Goal: Task Accomplishment & Management: Use online tool/utility

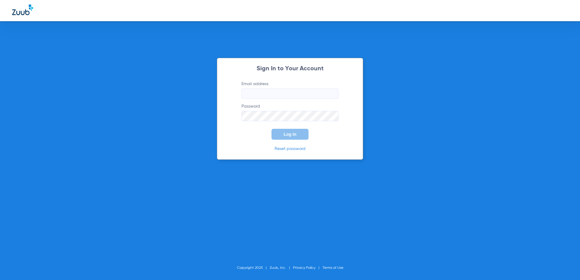
type input "[EMAIL_ADDRESS][DOMAIN_NAME]"
click at [274, 133] on button "Log In" at bounding box center [290, 134] width 37 height 11
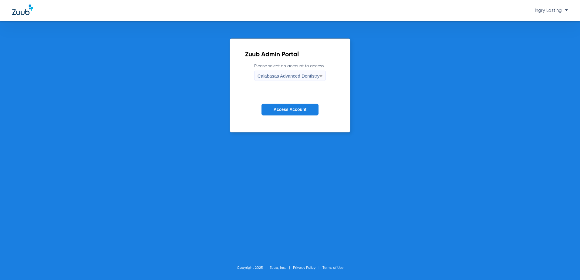
click at [258, 77] on span "Calabasas Advanced Dentistry" at bounding box center [289, 75] width 62 height 5
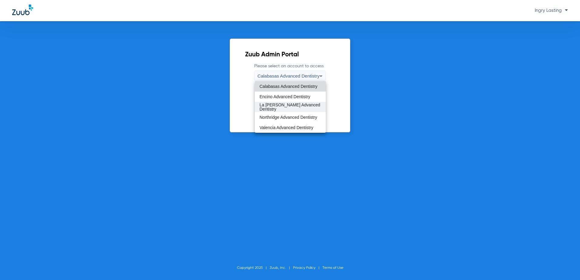
click at [265, 107] on span "La Puente Advanced Dentistry" at bounding box center [291, 107] width 62 height 8
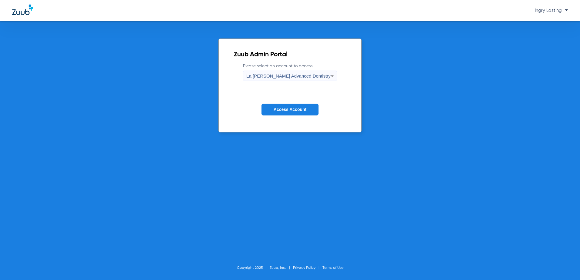
click at [271, 109] on button "Access Account" at bounding box center [290, 110] width 57 height 12
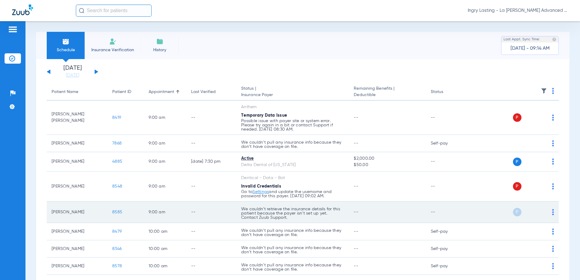
click at [117, 215] on td "8585" at bounding box center [125, 213] width 36 height 22
click at [118, 214] on span "8585" at bounding box center [117, 212] width 10 height 4
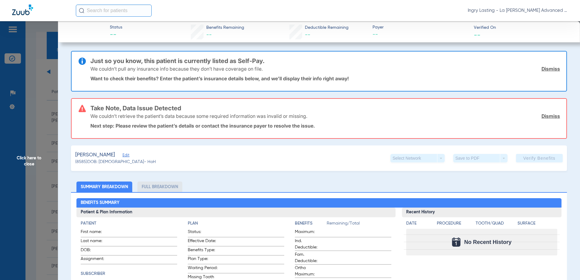
type input "Anthony"
type input "Latchs"
type input "12/08/1988"
click at [128, 157] on span "Edit" at bounding box center [125, 156] width 5 height 6
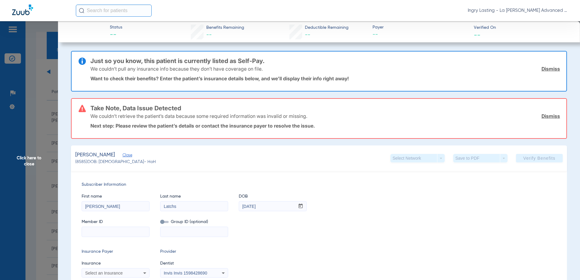
scroll to position [61, 0]
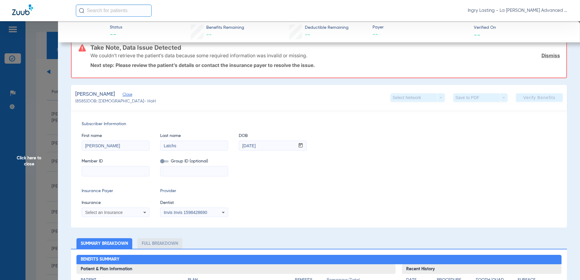
click at [51, 106] on span "Click here to close" at bounding box center [29, 161] width 58 height 280
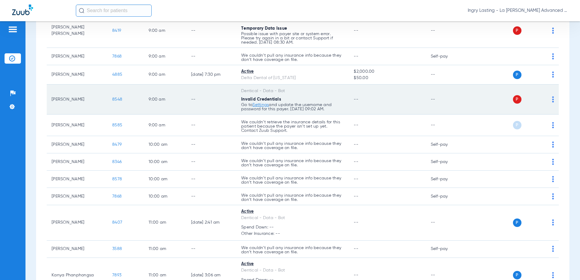
scroll to position [91, 0]
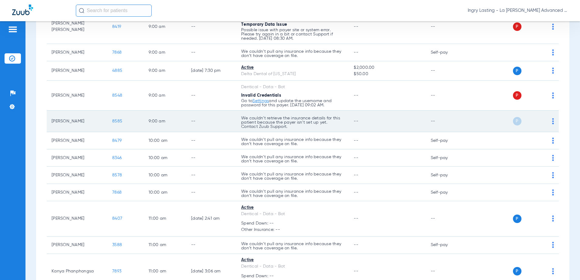
click at [115, 121] on span "8585" at bounding box center [117, 121] width 10 height 4
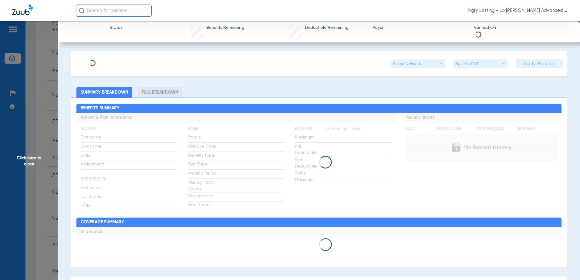
type input "Anthony"
type input "Latscha"
type input "12/08/1988"
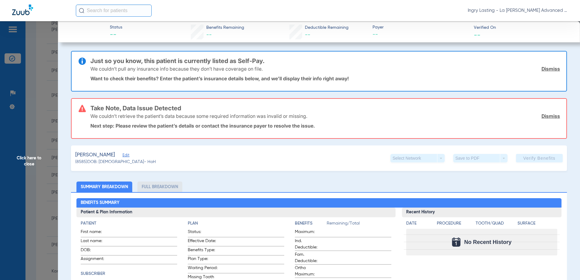
click at [128, 156] on span "Edit" at bounding box center [125, 156] width 5 height 6
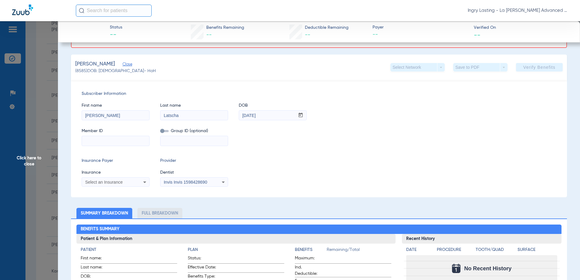
click at [126, 180] on div "Select an Insurance" at bounding box center [109, 182] width 49 height 4
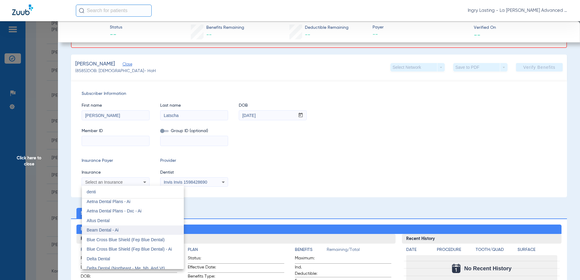
scroll to position [0, 0]
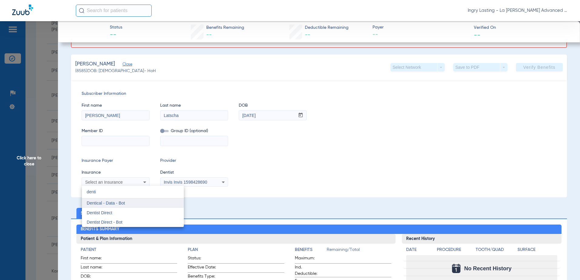
type input "denti"
click at [111, 207] on mat-option "Dentical - Data - Bot" at bounding box center [133, 204] width 102 height 10
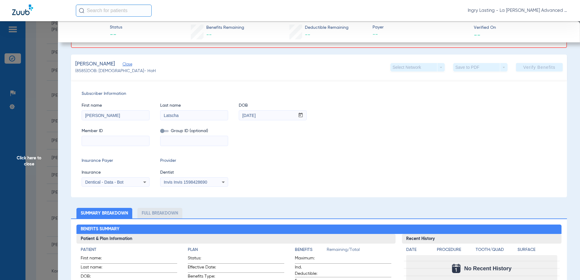
click at [97, 142] on input at bounding box center [115, 141] width 67 height 10
paste input "94245032A"
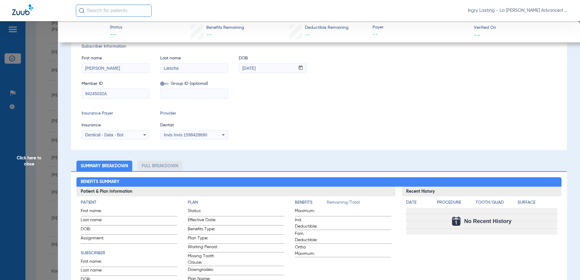
scroll to position [44, 0]
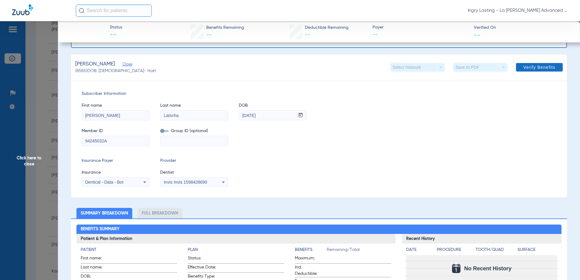
type input "94245032A"
click at [535, 68] on span "Verify Benefits" at bounding box center [539, 67] width 32 height 5
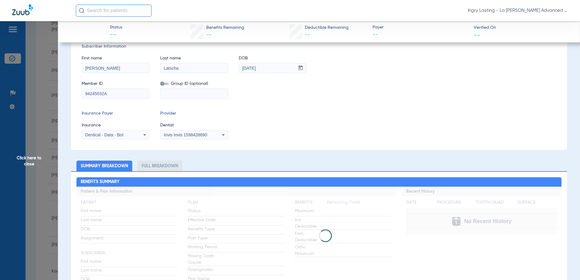
scroll to position [0, 0]
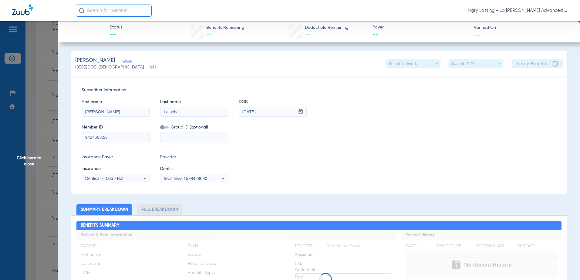
click at [214, 181] on div "Invis Invis 1598428690" at bounding box center [193, 178] width 67 height 7
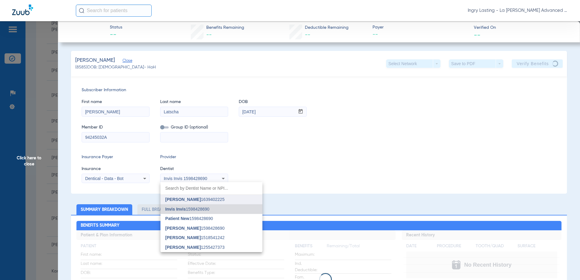
click at [202, 201] on span "Isaac Kashani 1639402225" at bounding box center [194, 199] width 59 height 4
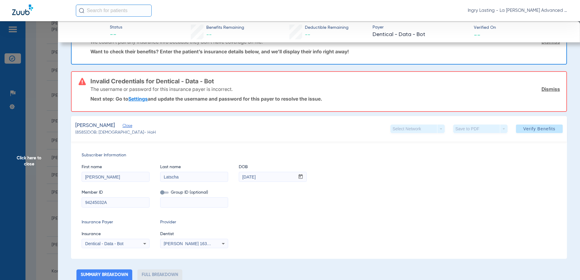
scroll to position [61, 0]
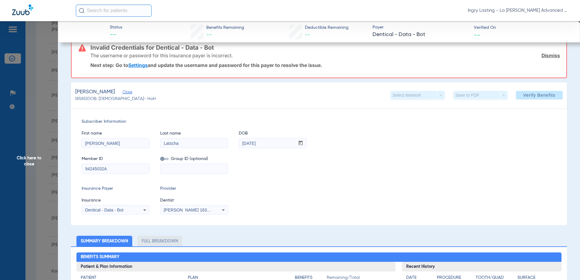
click at [47, 134] on span "Click here to close" at bounding box center [29, 161] width 58 height 280
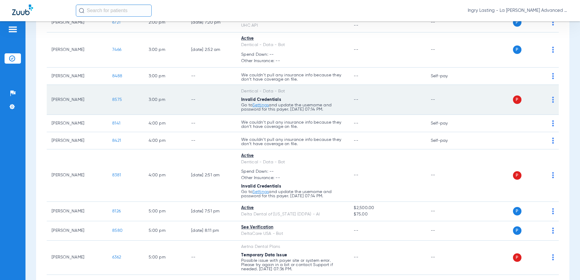
scroll to position [565, 0]
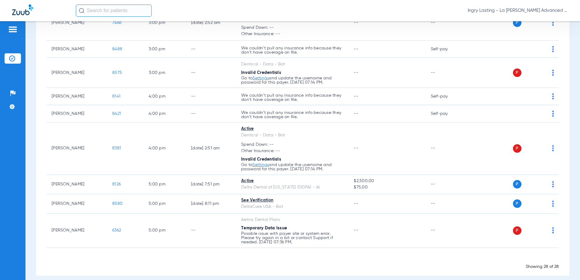
click at [493, 9] on span "Ingry Lasting - La [PERSON_NAME] Advanced Dentistry" at bounding box center [518, 11] width 100 height 6
click at [537, 26] on button "Account Selection" at bounding box center [545, 21] width 44 height 12
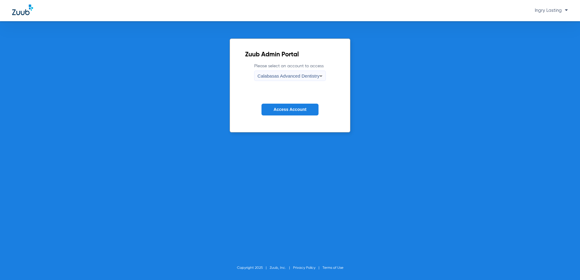
click at [261, 70] on label "Please select an account to access Calabasas Advanced Dentistry" at bounding box center [290, 72] width 72 height 18
click at [262, 72] on div "Calabasas Advanced Dentistry" at bounding box center [289, 76] width 62 height 10
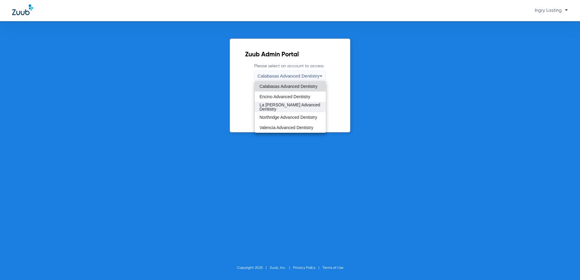
click at [281, 108] on span "La Puente Advanced Dentistry" at bounding box center [291, 107] width 62 height 8
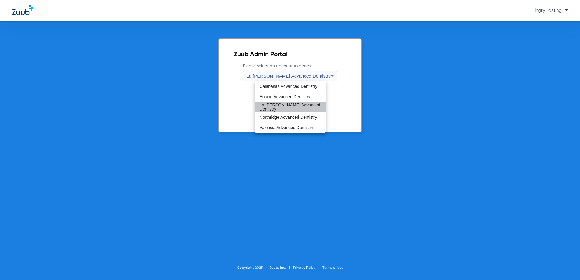
click at [281, 108] on span "Access Account" at bounding box center [290, 109] width 33 height 5
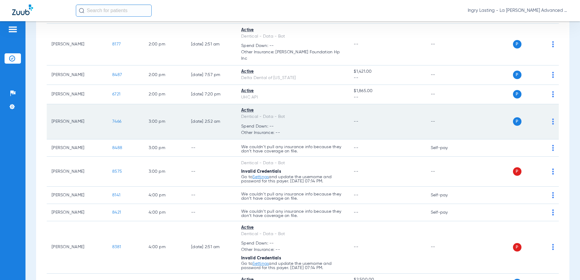
scroll to position [474, 0]
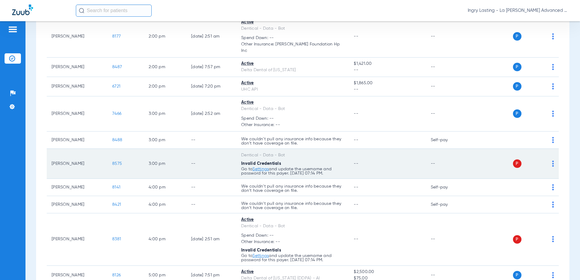
click at [117, 162] on span "8575" at bounding box center [117, 164] width 10 height 4
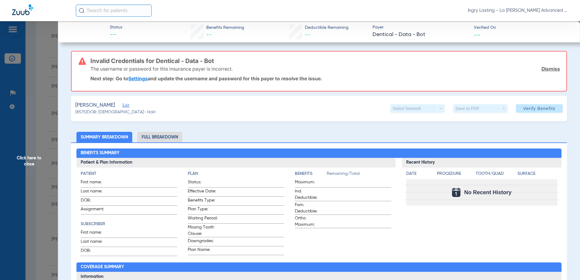
click at [140, 79] on link "Settings" at bounding box center [137, 79] width 19 height 6
click at [48, 116] on span "Click here to close" at bounding box center [29, 161] width 58 height 280
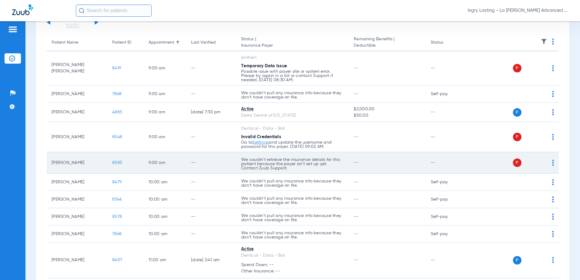
scroll to position [0, 0]
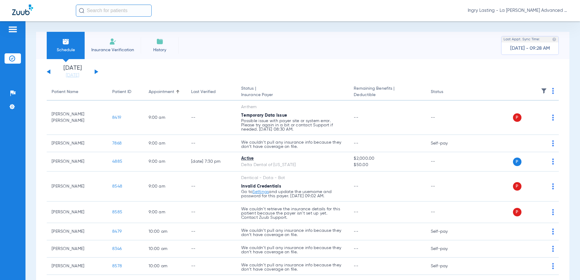
click at [501, 12] on span "Ingry Lasting - La [PERSON_NAME] Advanced Dentistry" at bounding box center [518, 11] width 100 height 6
click at [526, 20] on button "Account Selection" at bounding box center [545, 21] width 44 height 12
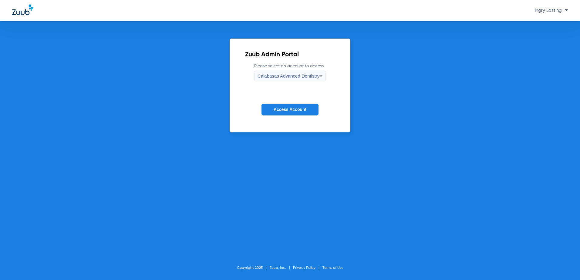
click at [280, 74] on span "Calabasas Advanced Dentistry" at bounding box center [289, 75] width 62 height 5
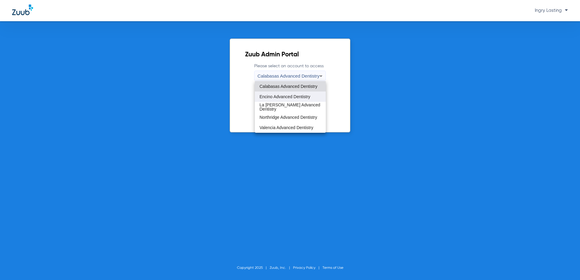
click at [276, 99] on span "Encino Advanced Dentistry" at bounding box center [285, 97] width 51 height 4
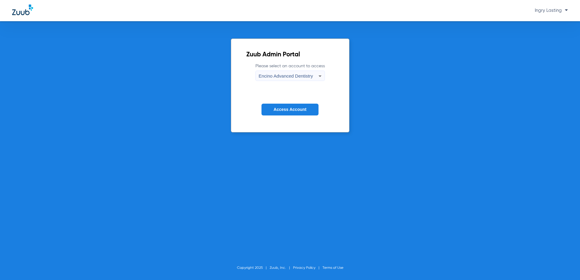
click at [274, 108] on span "Access Account" at bounding box center [290, 109] width 33 height 5
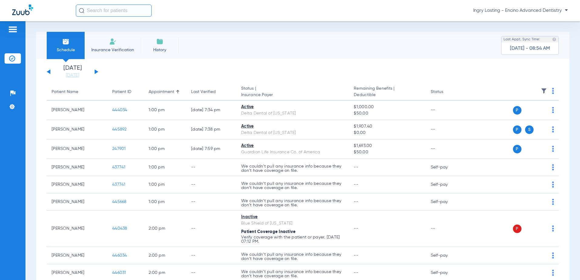
click at [96, 73] on button at bounding box center [97, 71] width 4 height 5
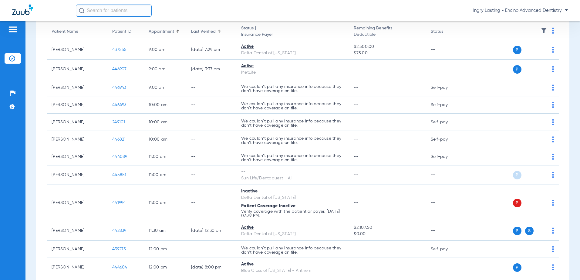
scroll to position [61, 0]
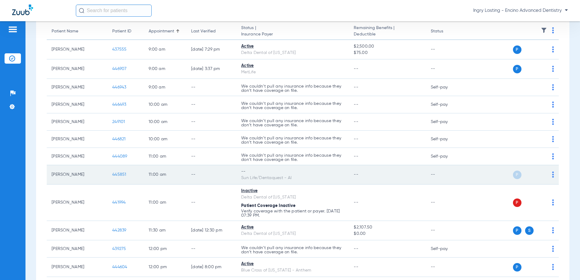
click at [117, 176] on span "445851" at bounding box center [119, 175] width 14 height 4
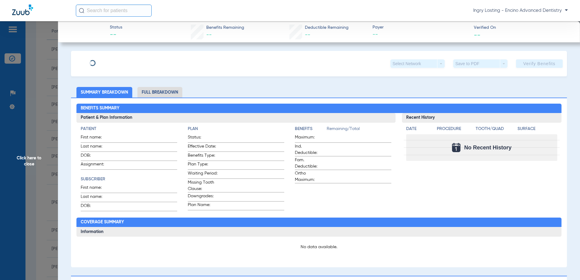
type input "Joshua"
type input "Pearman"
type input "11/06/1994"
type input "022376059"
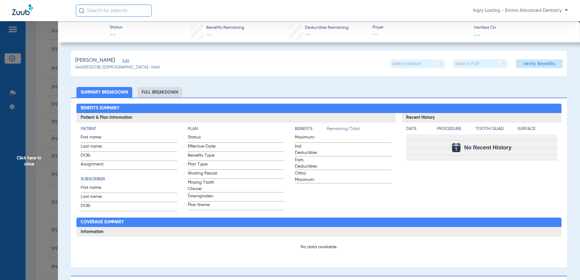
click at [128, 60] on span "Edit" at bounding box center [125, 62] width 5 height 6
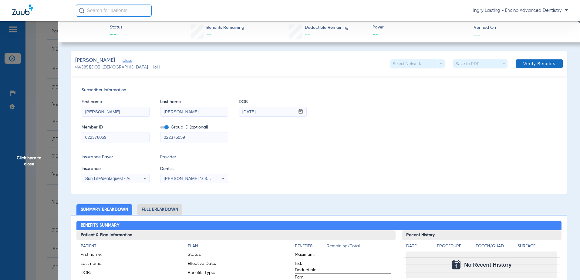
click at [519, 59] on span at bounding box center [539, 63] width 47 height 15
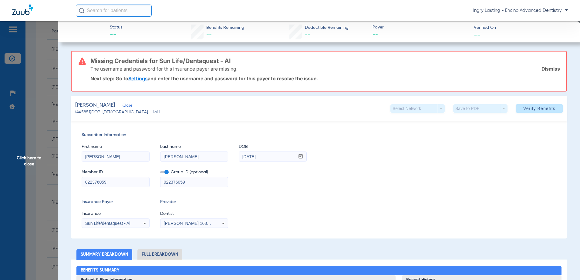
click at [168, 170] on label at bounding box center [164, 172] width 8 height 6
click at [160, 174] on input "checkbox" at bounding box center [160, 174] width 0 height 0
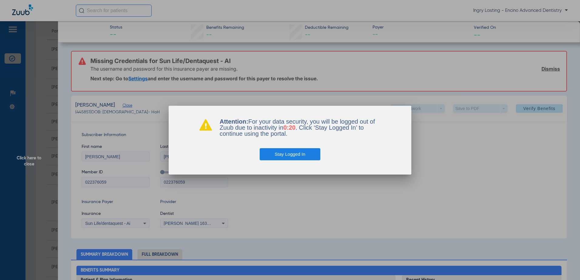
click at [259, 180] on div at bounding box center [290, 140] width 580 height 280
drag, startPoint x: 267, startPoint y: 161, endPoint x: 268, endPoint y: 156, distance: 5.0
click at [268, 161] on div "Attention: For your data security, you will be logged out of Zuub due to inacti…" at bounding box center [290, 140] width 243 height 69
click at [268, 155] on button "Stay Logged In" at bounding box center [290, 154] width 61 height 12
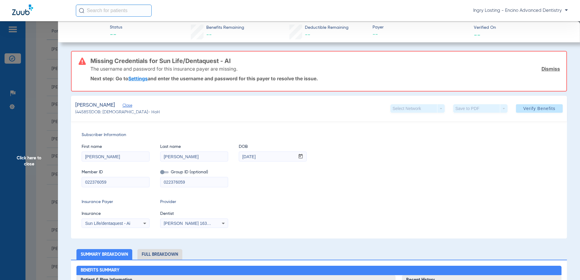
click at [47, 105] on span "Click here to close" at bounding box center [29, 161] width 58 height 280
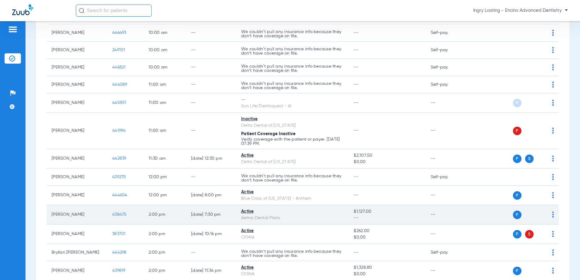
scroll to position [182, 0]
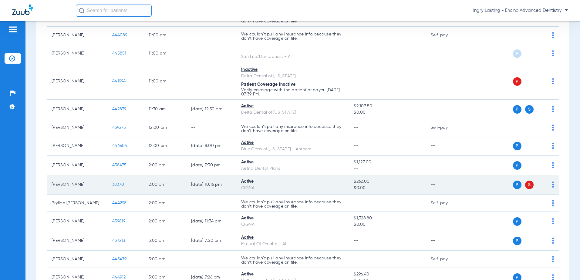
click at [119, 184] on span "383701" at bounding box center [119, 185] width 14 height 4
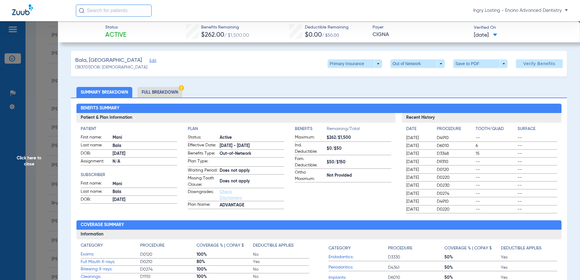
click at [340, 68] on div "Bala, Mani Edit (383701) DOB: 09/16/1944 Primary Insurance arrow_drop_down Out …" at bounding box center [319, 63] width 496 height 25
click at [339, 65] on span at bounding box center [355, 63] width 54 height 8
click at [348, 88] on span "Secondary Insurance" at bounding box center [348, 88] width 40 height 4
type input "W248784191"
type input "086372301300002"
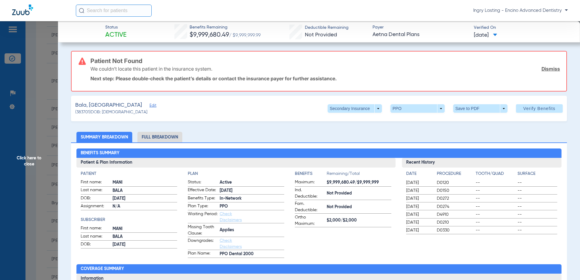
click at [150, 106] on span "Edit" at bounding box center [152, 106] width 5 height 6
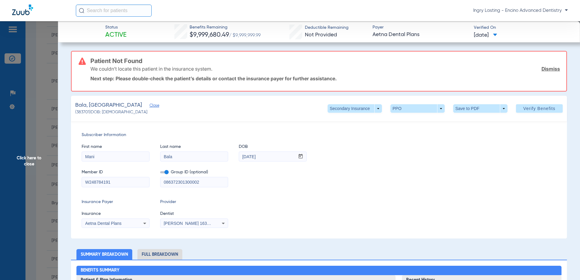
click at [150, 106] on span "Close" at bounding box center [152, 106] width 5 height 6
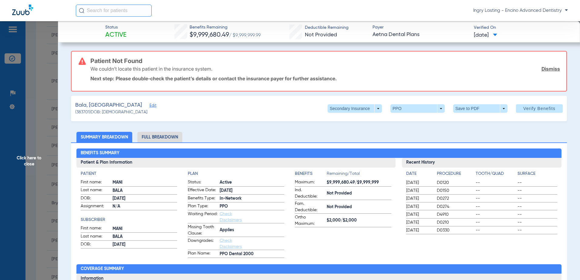
click at [47, 100] on span "Click here to close" at bounding box center [29, 161] width 58 height 280
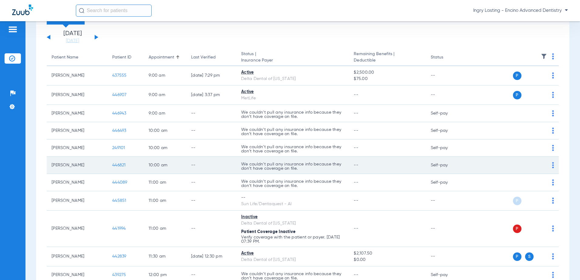
scroll to position [0, 0]
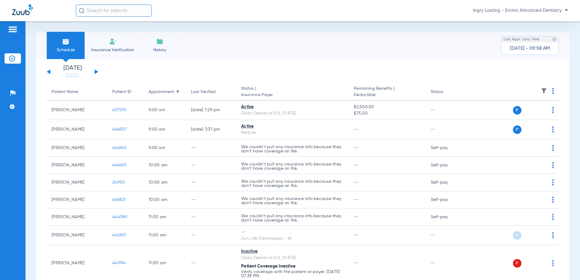
click at [502, 8] on span "Ingry Lasting - Encino Advanced Dentistry" at bounding box center [520, 11] width 95 height 6
click at [544, 24] on button "Account Selection" at bounding box center [545, 21] width 44 height 12
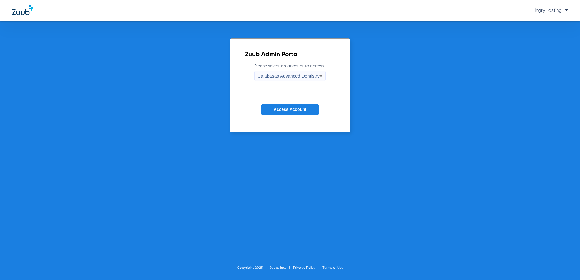
click at [295, 108] on span "Access Account" at bounding box center [290, 109] width 33 height 5
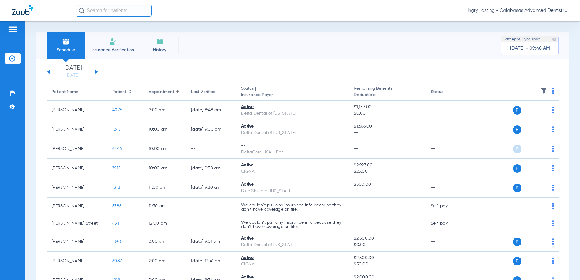
click at [94, 73] on div "Monday 06-09-2025 Tuesday 06-10-2025 Wednesday 06-11-2025 Thursday 06-12-2025 F…" at bounding box center [73, 71] width 52 height 13
click at [97, 74] on div "Monday 06-09-2025 Tuesday 06-10-2025 Wednesday 06-11-2025 Thursday 06-12-2025 F…" at bounding box center [73, 71] width 52 height 13
click at [96, 72] on button at bounding box center [97, 71] width 4 height 5
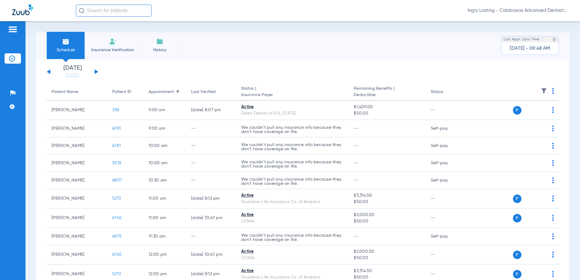
click at [503, 15] on div "Ingry Lasting - Calabasas Advanced Dentistry" at bounding box center [322, 11] width 492 height 12
click at [502, 12] on span "Ingry Lasting - Calabasas Advanced Dentistry" at bounding box center [518, 11] width 100 height 6
click at [526, 22] on button "Account Selection" at bounding box center [545, 21] width 44 height 12
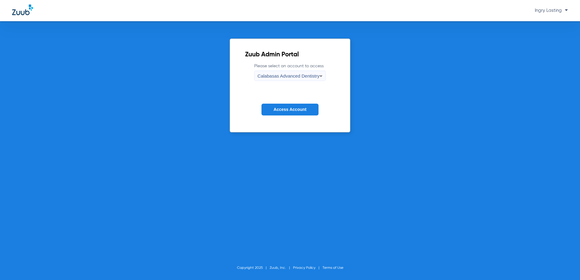
click at [294, 74] on span "Calabasas Advanced Dentistry" at bounding box center [289, 75] width 62 height 5
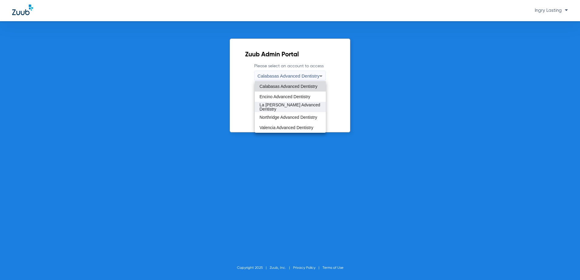
click at [290, 110] on mat-option "La Puente Advanced Dentistry" at bounding box center [290, 107] width 71 height 10
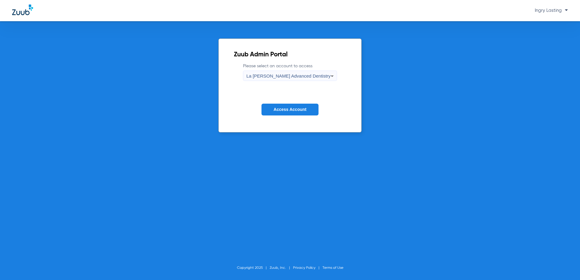
click at [289, 107] on button "Access Account" at bounding box center [290, 110] width 57 height 12
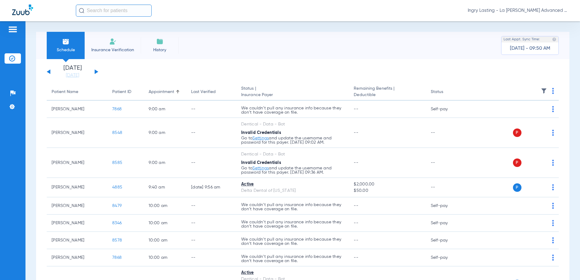
click at [519, 10] on span "Ingry Lasting - La [PERSON_NAME] Advanced Dentistry" at bounding box center [518, 11] width 100 height 6
click at [517, 9] on div at bounding box center [290, 140] width 580 height 280
click at [526, 13] on span "Ingry Lasting - La [PERSON_NAME] Advanced Dentistry" at bounding box center [518, 11] width 100 height 6
click at [97, 71] on div at bounding box center [290, 140] width 580 height 280
click at [96, 71] on button at bounding box center [97, 71] width 4 height 5
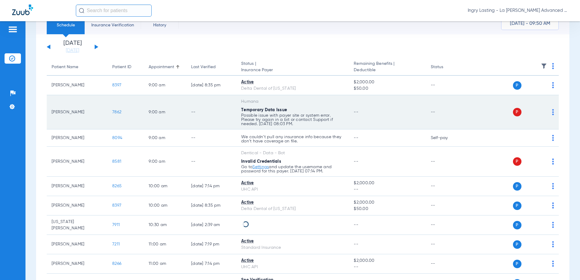
scroll to position [30, 0]
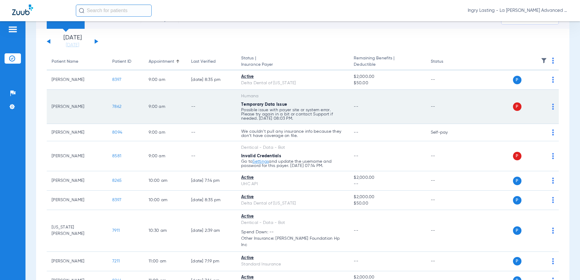
click at [115, 106] on span "7862" at bounding box center [116, 107] width 9 height 4
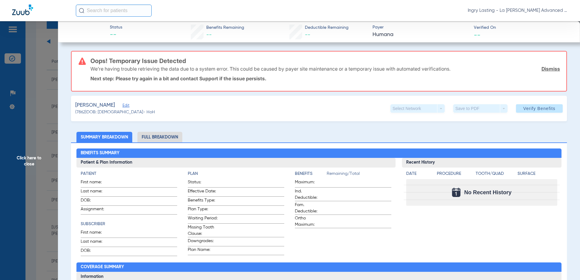
click at [128, 106] on span "Edit" at bounding box center [125, 106] width 5 height 6
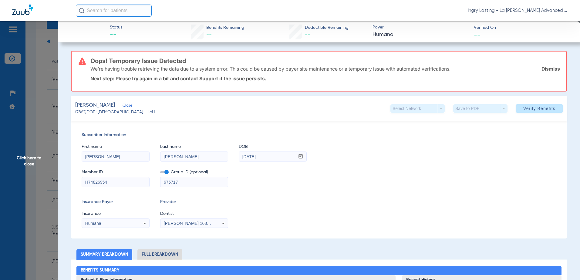
click at [165, 171] on span at bounding box center [164, 172] width 8 height 2
click at [160, 174] on input "checkbox" at bounding box center [160, 174] width 0 height 0
click at [184, 226] on div "Isaac Kahen Kashani 1639402225" at bounding box center [193, 223] width 67 height 7
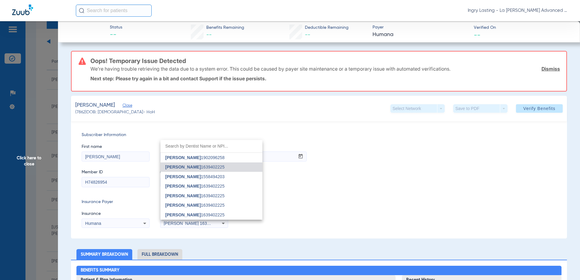
click at [184, 226] on div at bounding box center [290, 140] width 580 height 280
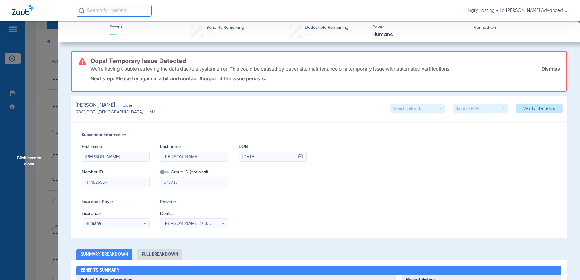
click at [184, 226] on div "Isaac Kahen Kashani 1639402225" at bounding box center [193, 223] width 67 height 7
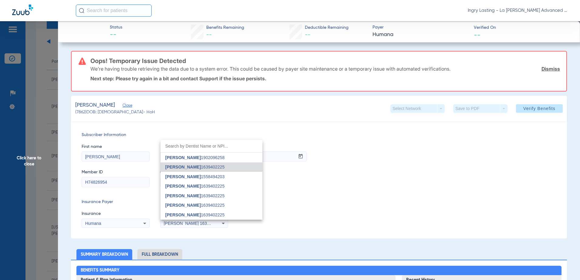
click at [184, 226] on div at bounding box center [290, 140] width 580 height 280
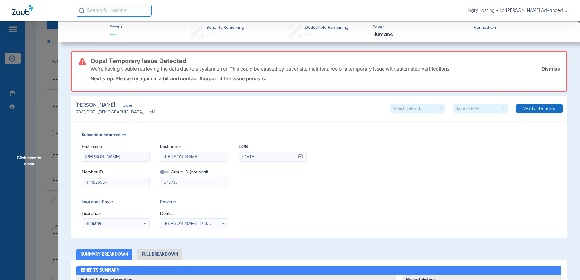
click at [525, 114] on span at bounding box center [539, 108] width 47 height 15
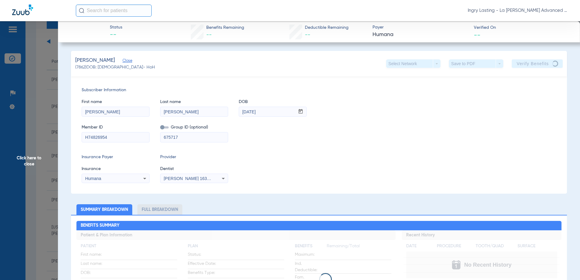
click at [532, 87] on div "Subscriber Information First name Graciela Last name Ramirez DOB mm / dd / yyyy…" at bounding box center [319, 134] width 496 height 117
click at [527, 62] on app-verify-button "Verify Benefits" at bounding box center [537, 63] width 51 height 8
click at [526, 62] on app-verify-button "Verify Benefits" at bounding box center [537, 63] width 51 height 8
click at [318, 80] on div "Subscriber Information First name Graciela Last name Ramirez DOB mm / dd / yyyy…" at bounding box center [319, 134] width 496 height 117
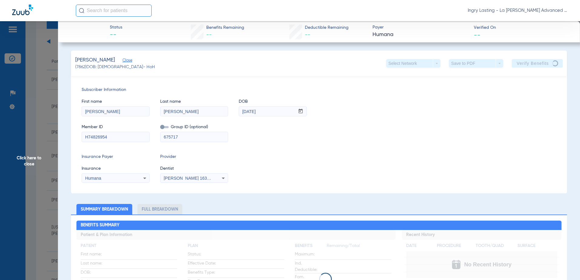
scroll to position [0, 0]
click at [530, 69] on div "Ramirez, Graciela Close (7862) DOB: 12/02/1944 - HoH Select Network arrow_drop_…" at bounding box center [319, 63] width 496 height 25
click at [530, 66] on app-verify-button "Verify Benefits" at bounding box center [537, 63] width 51 height 8
click at [530, 60] on app-verify-button "Verify Benefits" at bounding box center [537, 63] width 51 height 8
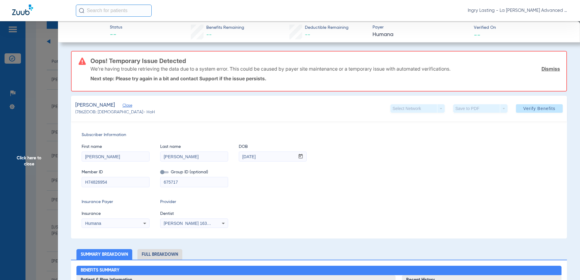
click at [34, 103] on span "Click here to close" at bounding box center [29, 161] width 58 height 280
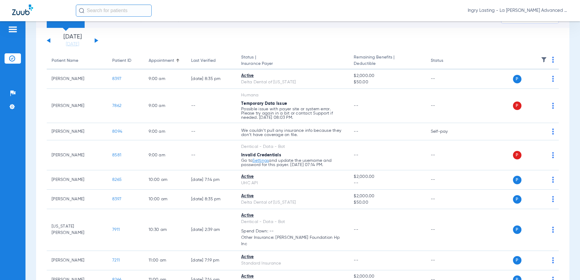
scroll to position [20, 0]
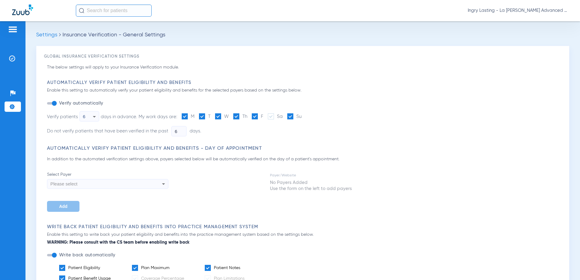
click at [26, 15] on div at bounding box center [44, 11] width 64 height 12
click at [25, 12] on img at bounding box center [22, 10] width 21 height 11
